Goal: Find specific page/section: Find specific page/section

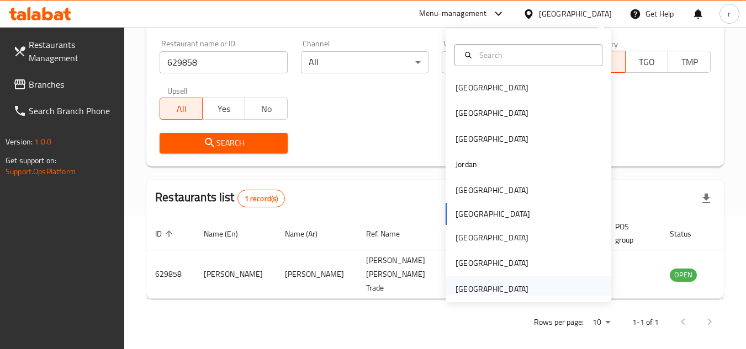
click at [466, 281] on div "[GEOGRAPHIC_DATA]" at bounding box center [491, 288] width 91 height 25
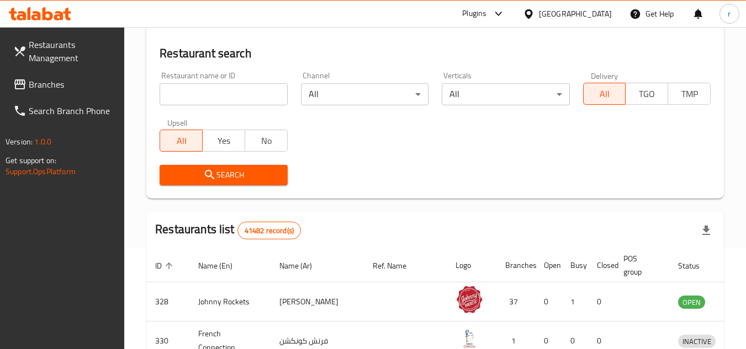
scroll to position [134, 0]
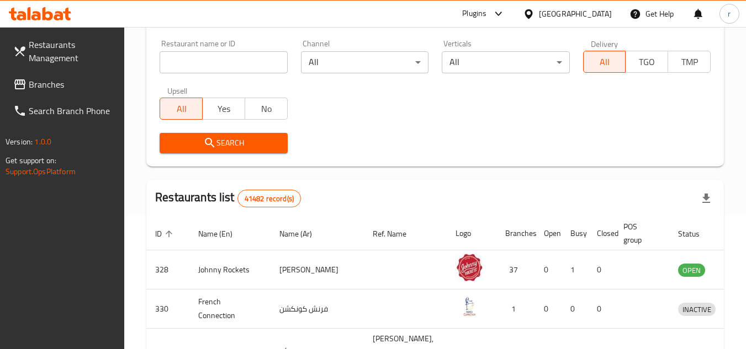
click at [45, 83] on span "Branches" at bounding box center [72, 84] width 87 height 13
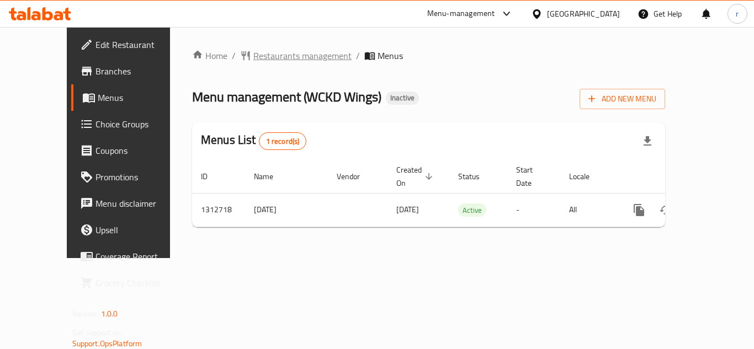
click at [253, 57] on span "Restaurants management" at bounding box center [302, 55] width 98 height 13
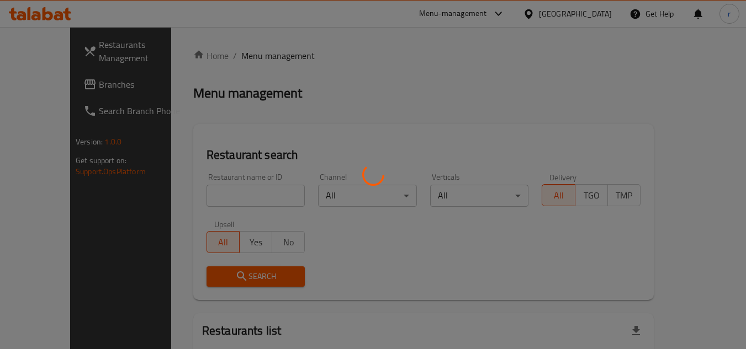
click at [198, 195] on div at bounding box center [373, 174] width 746 height 349
click at [191, 190] on div at bounding box center [373, 174] width 746 height 349
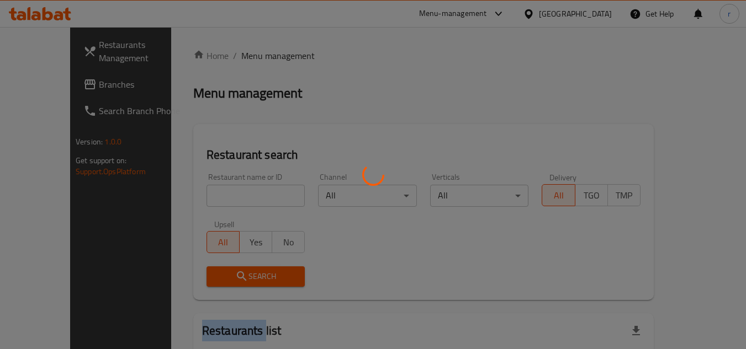
click at [191, 190] on div at bounding box center [373, 174] width 746 height 349
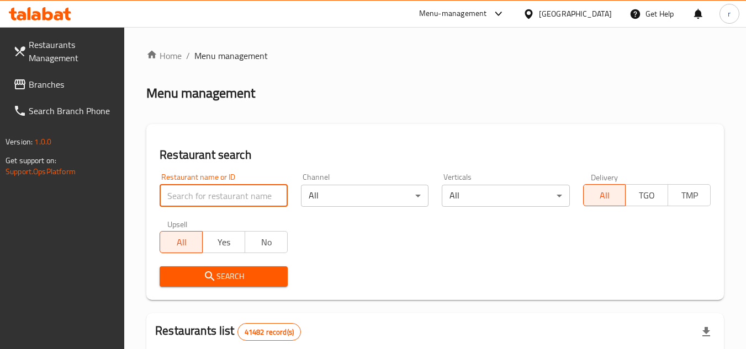
click at [186, 195] on input "search" at bounding box center [222, 196] width 127 height 22
paste input "706208"
type input "706208"
click at [179, 269] on button "Search" at bounding box center [222, 277] width 127 height 20
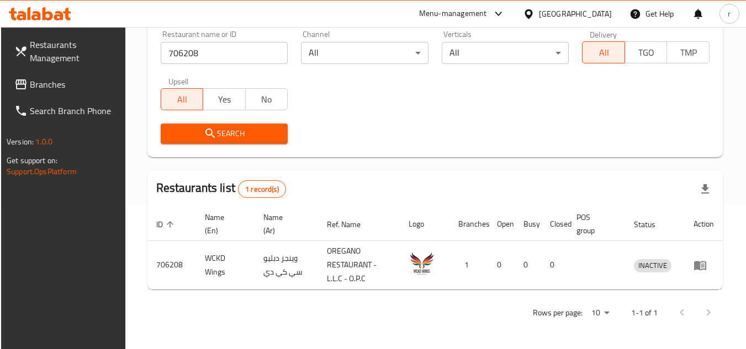
scroll to position [143, 0]
